Goal: Find specific page/section: Find specific page/section

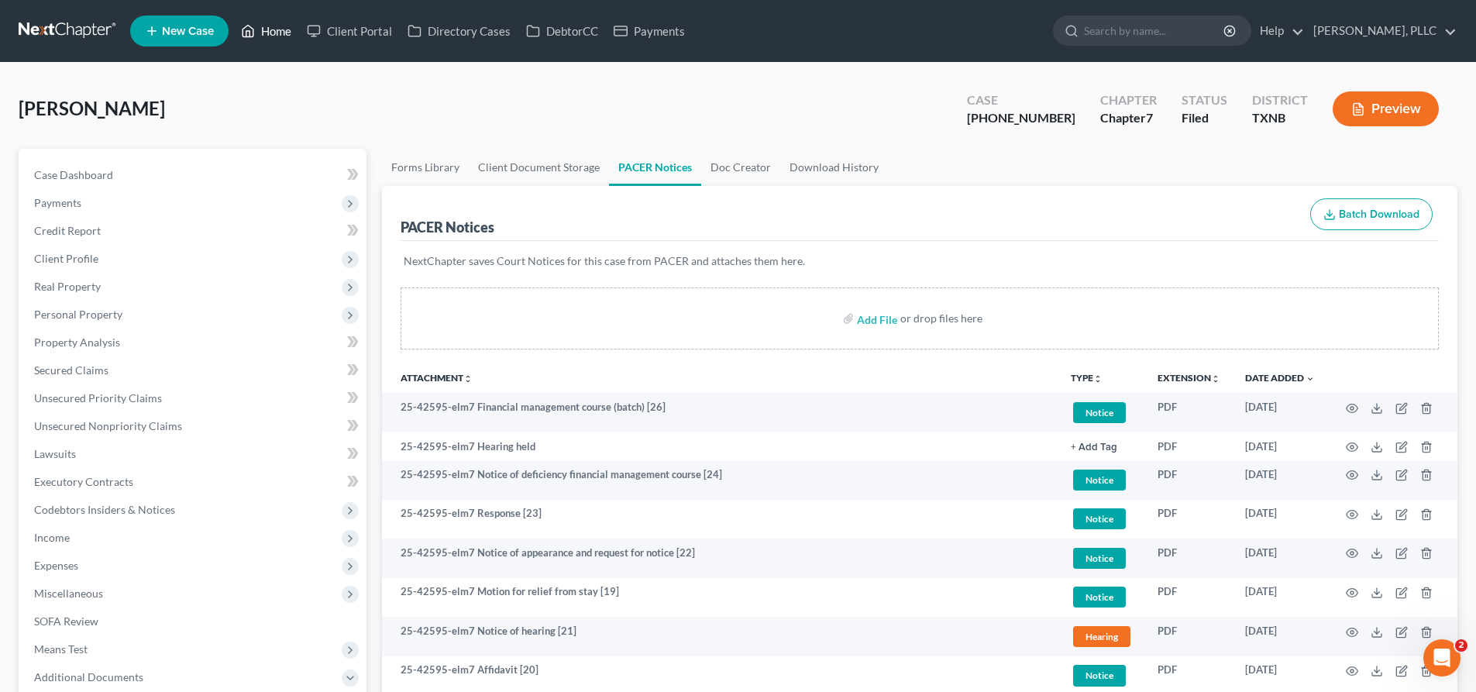
click at [276, 36] on link "Home" at bounding box center [266, 31] width 66 height 28
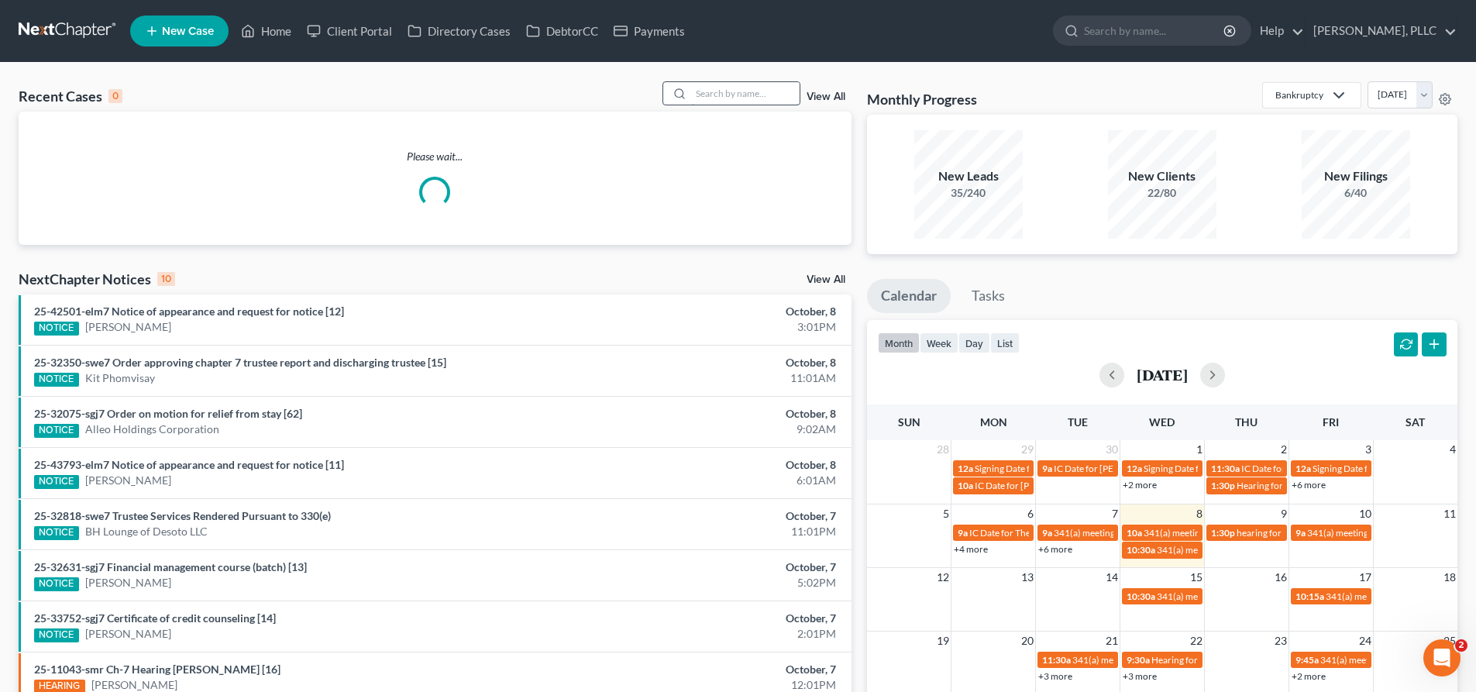
click at [703, 98] on input "search" at bounding box center [745, 93] width 108 height 22
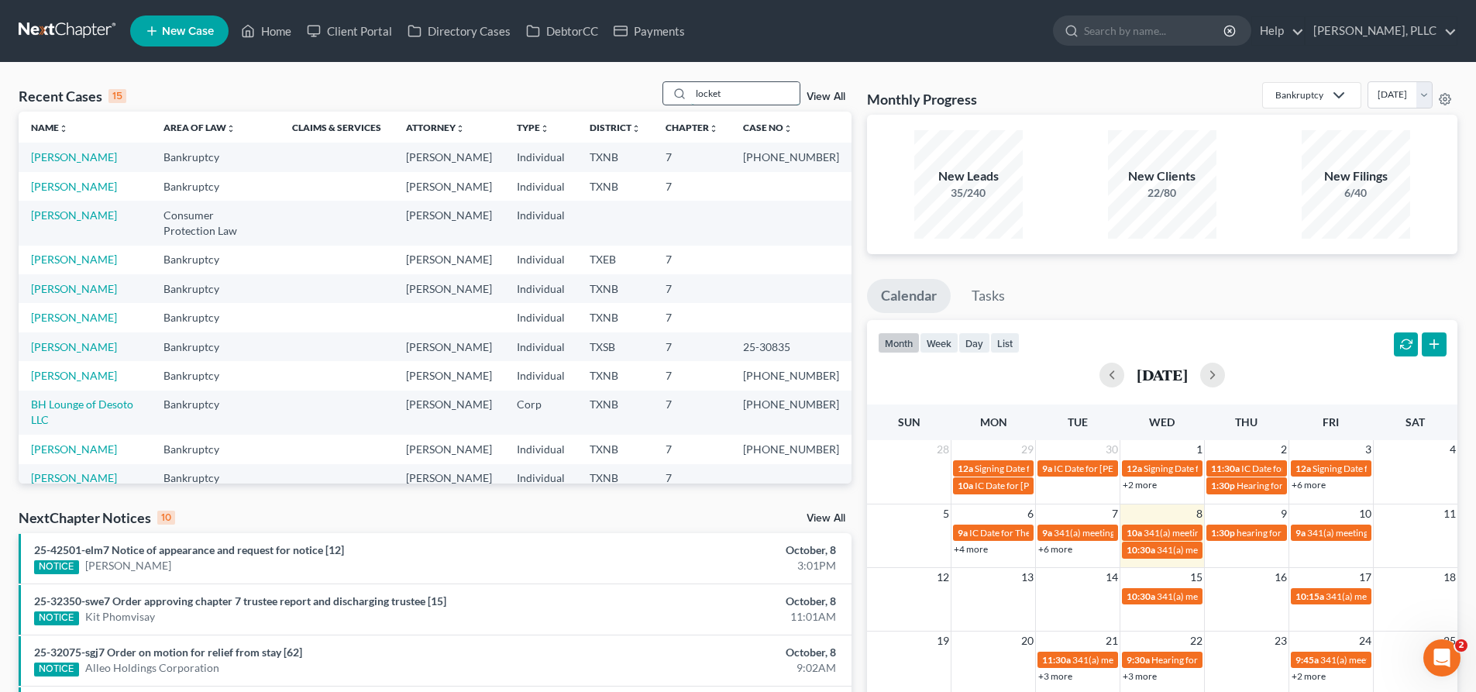
type input "locket"
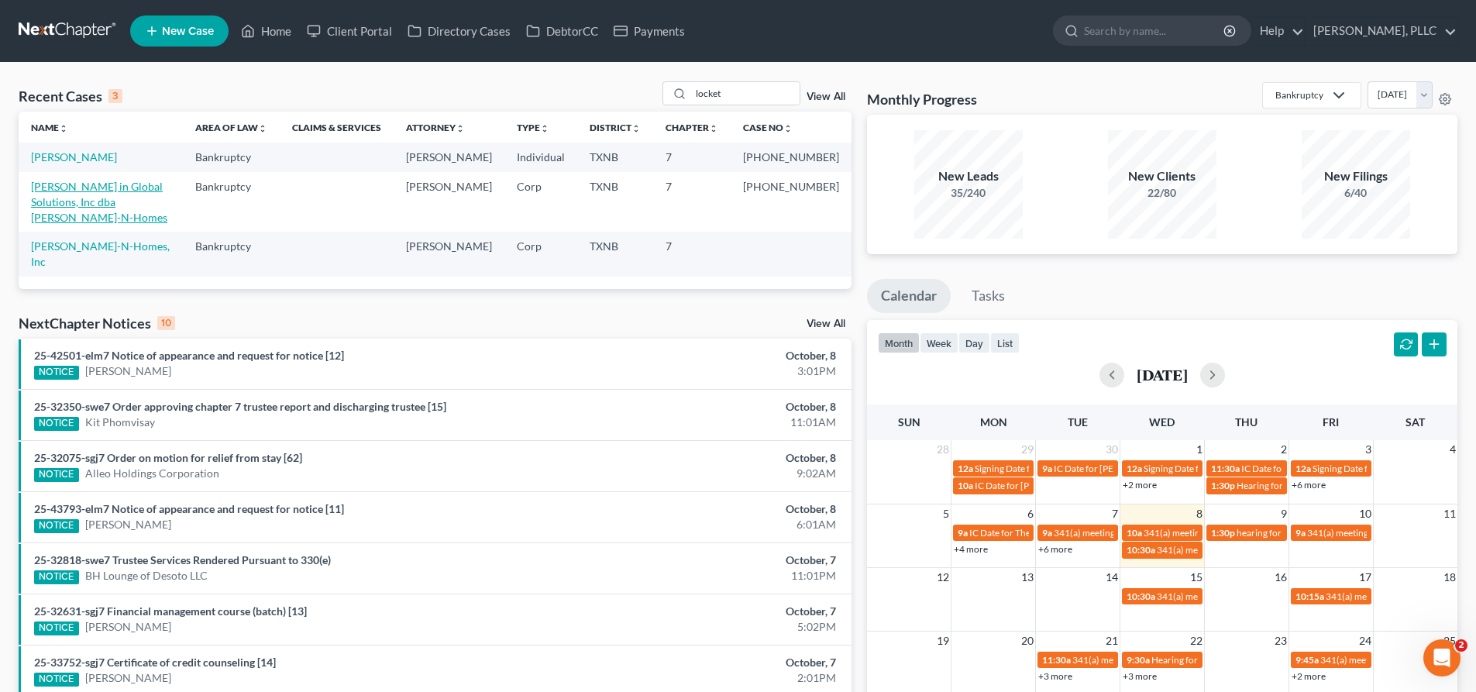
click at [77, 218] on link "[PERSON_NAME] in Global Solutions, Inc dba [PERSON_NAME]-N-Homes" at bounding box center [99, 202] width 136 height 44
select select "1"
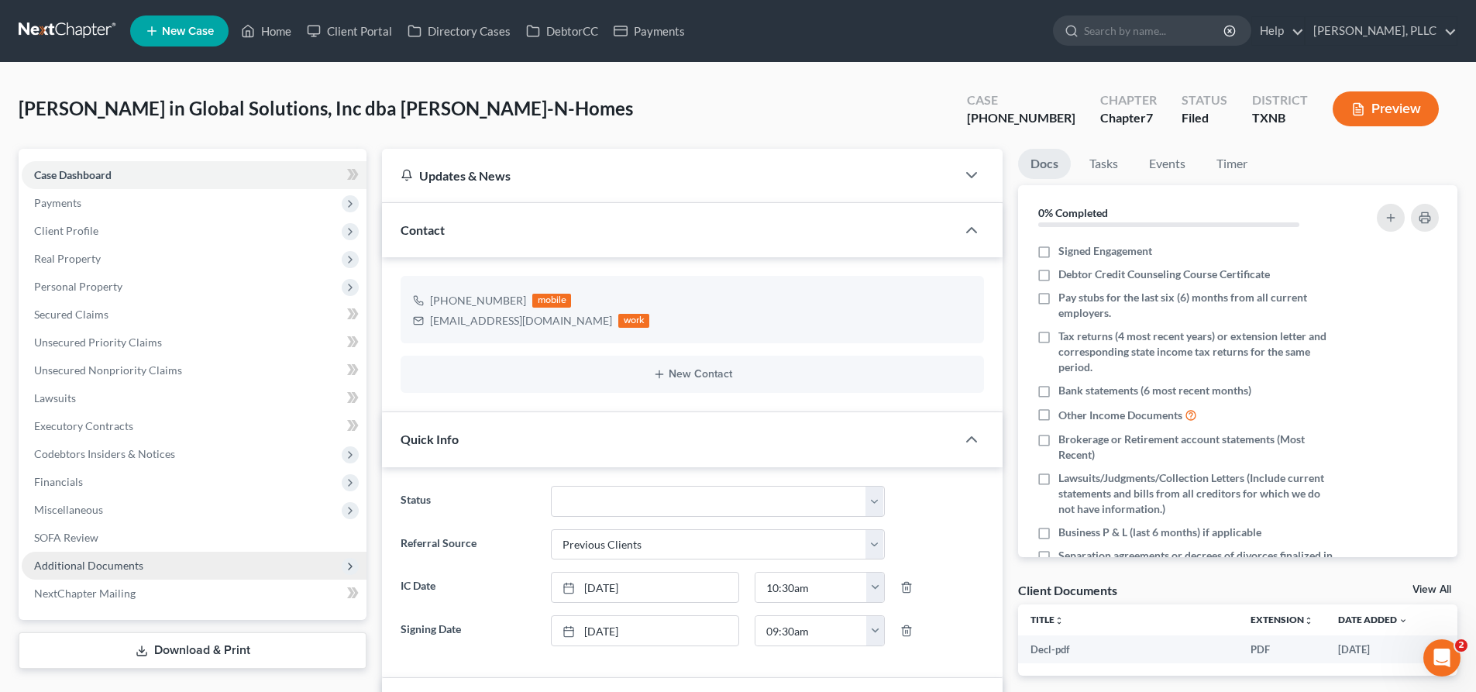
scroll to position [1242, 0]
click at [151, 565] on span "Additional Documents" at bounding box center [194, 566] width 345 height 28
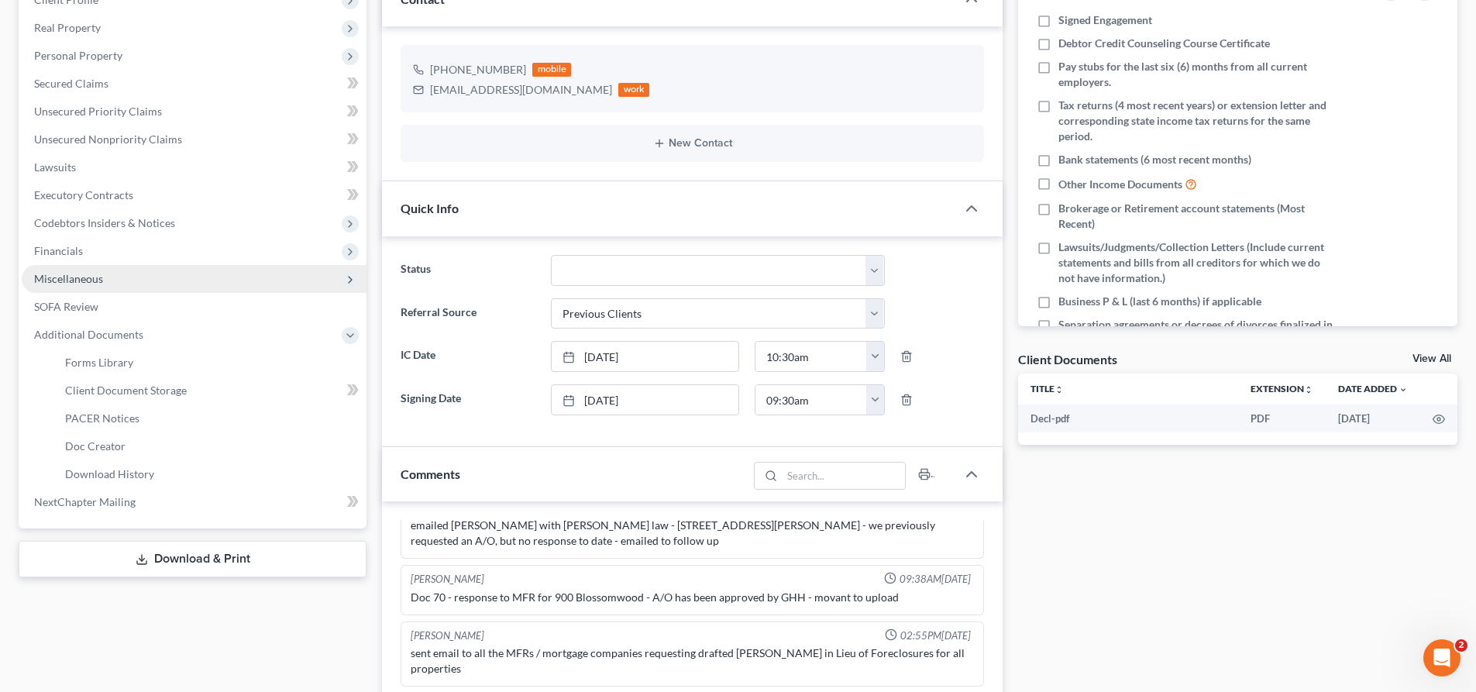
scroll to position [232, 0]
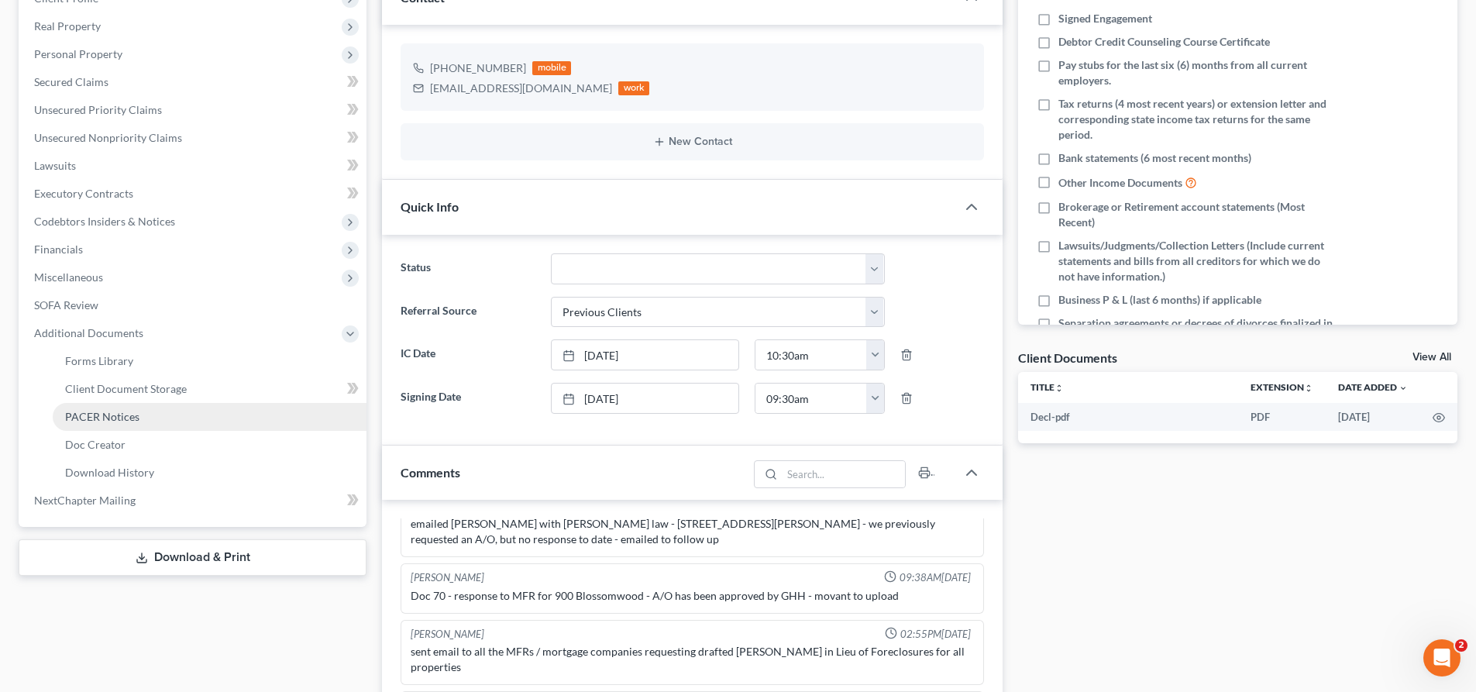
click at [122, 424] on link "PACER Notices" at bounding box center [210, 417] width 314 height 28
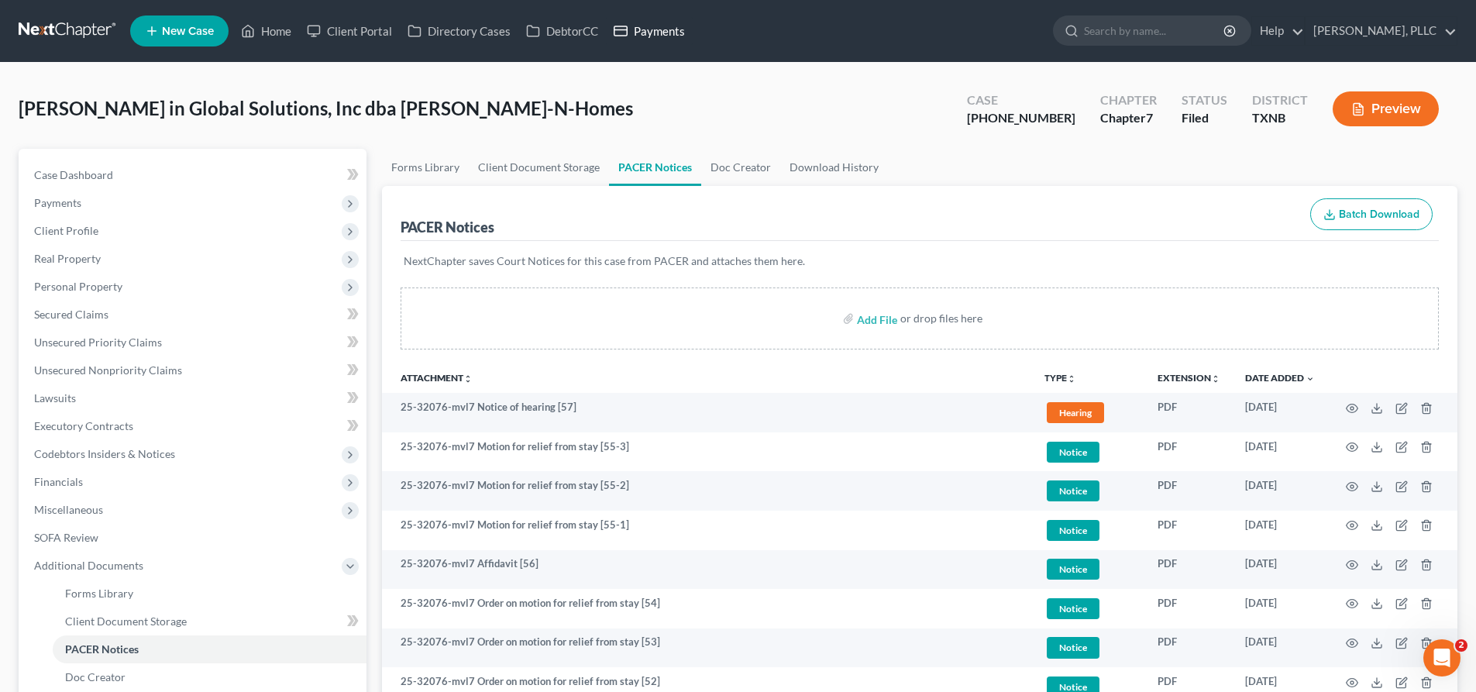
click at [663, 33] on link "Payments" at bounding box center [649, 31] width 87 height 28
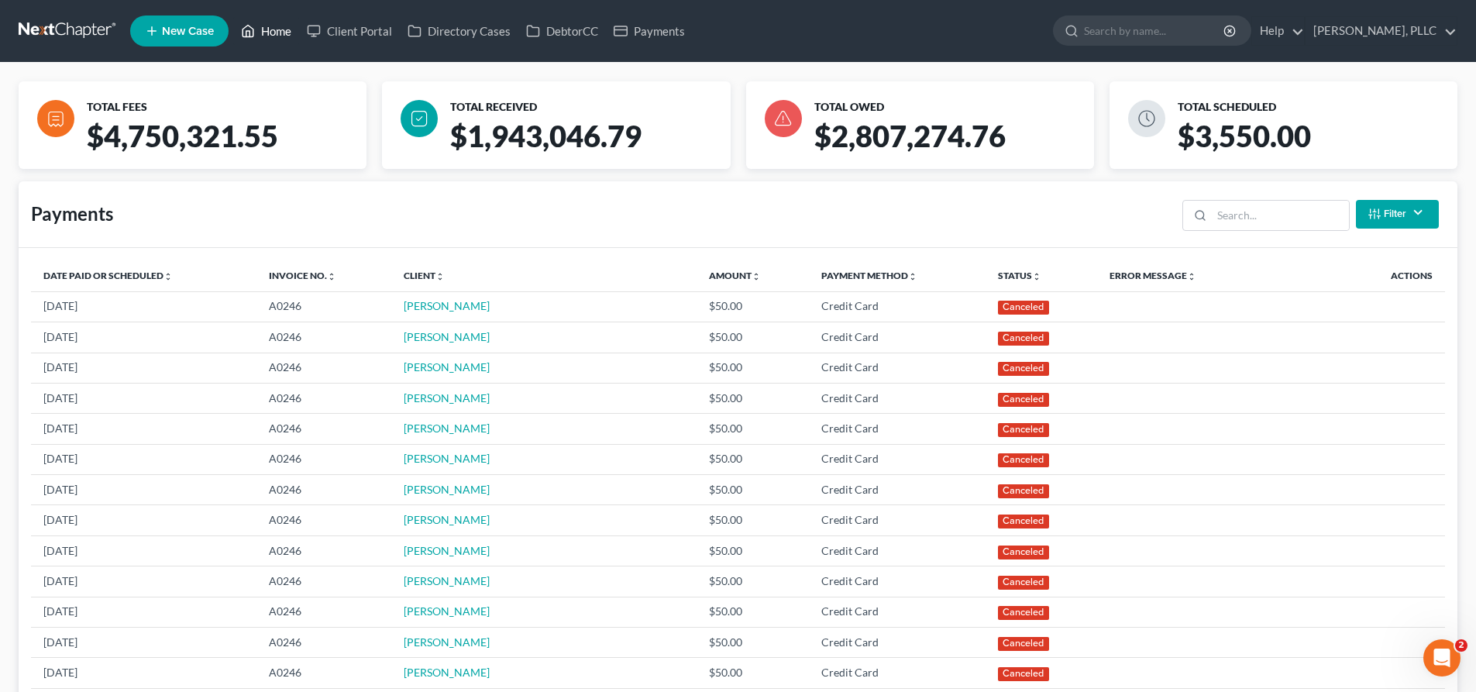
click at [270, 24] on link "Home" at bounding box center [266, 31] width 66 height 28
